Goal: Book appointment/travel/reservation

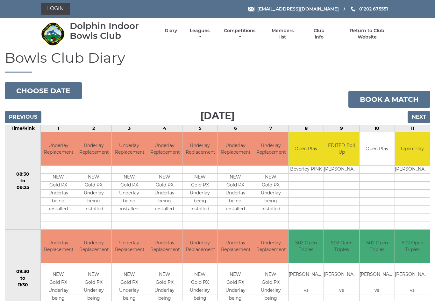
click at [419, 117] on input "Next" at bounding box center [419, 117] width 23 height 12
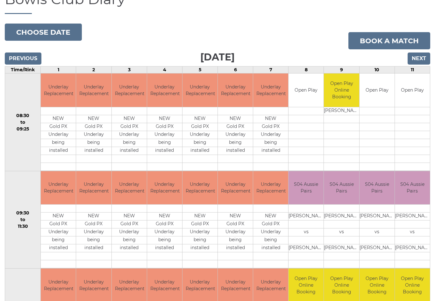
scroll to position [59, 0]
click at [421, 55] on input "Next" at bounding box center [419, 59] width 23 height 12
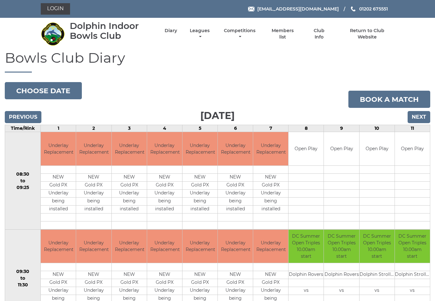
click at [419, 115] on input "Next" at bounding box center [419, 117] width 23 height 12
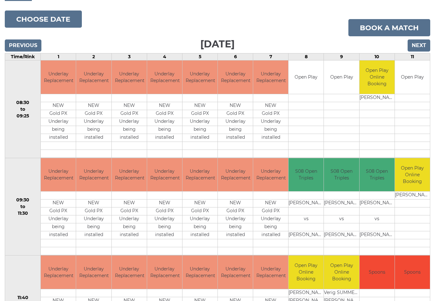
scroll to position [72, 0]
